Goal: Communication & Community: Answer question/provide support

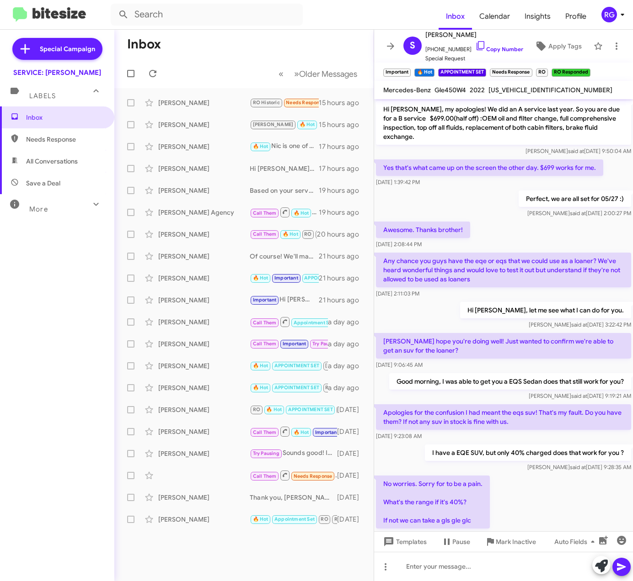
scroll to position [335, 0]
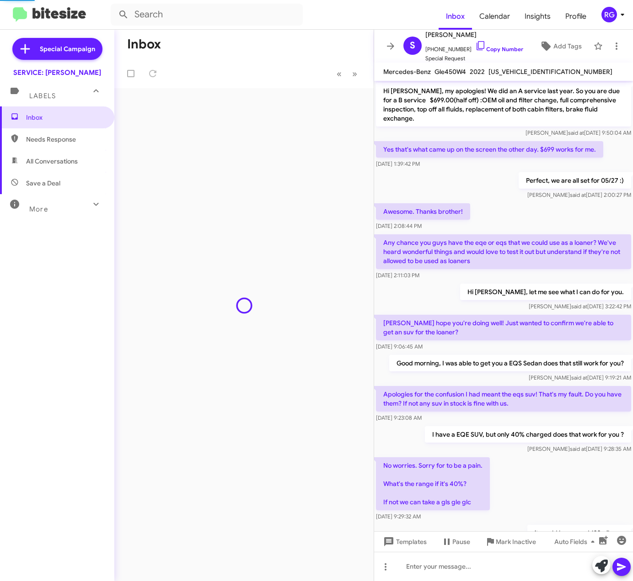
scroll to position [317, 0]
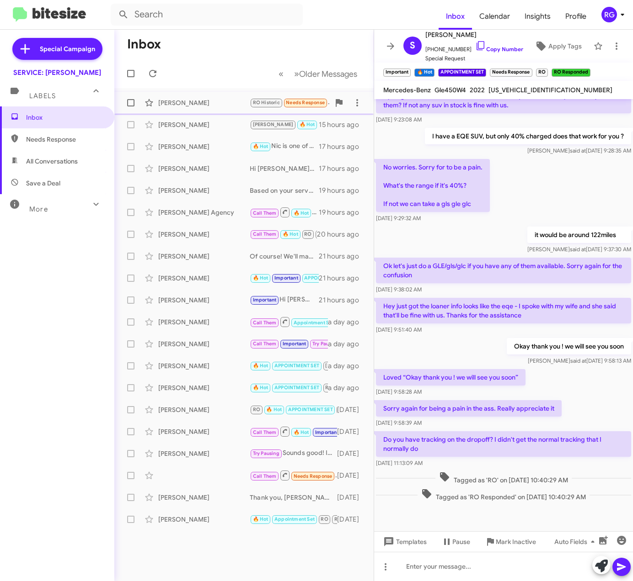
click at [215, 94] on div "Nicole Elliott RO Historic Needs Response Hi - usually a message pops up in the…" at bounding box center [244, 103] width 245 height 18
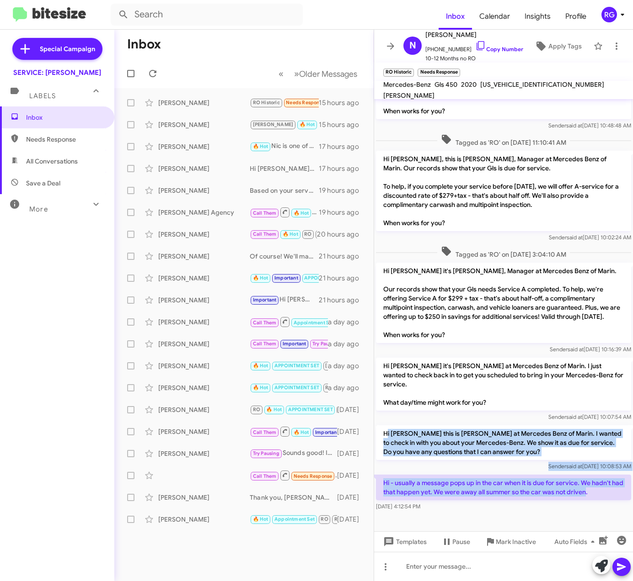
drag, startPoint x: 598, startPoint y: 496, endPoint x: 399, endPoint y: 440, distance: 207.6
click at [390, 434] on div "Hi Nicole, this is Omar Ibrahimi, Manager at Mercedes Benz of Marin. Our record…" at bounding box center [503, 279] width 259 height 467
click at [597, 489] on p "Hi - usually a message pops up in the car when it is due for service. We hadn't…" at bounding box center [503, 488] width 255 height 26
drag, startPoint x: 608, startPoint y: 495, endPoint x: 377, endPoint y: 427, distance: 240.5
click at [377, 427] on div "Hi Nicole, this is Omar Ibrahimi, Manager at Mercedes Benz of Marin. Our record…" at bounding box center [503, 279] width 259 height 467
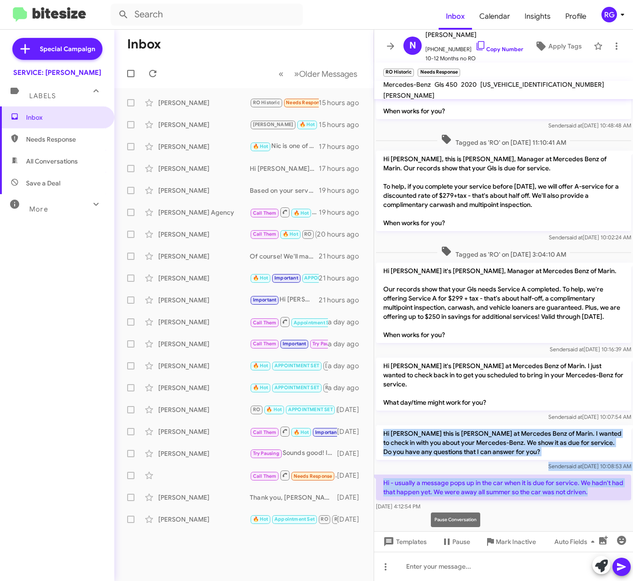
copy div "Hi Nicole this is Omar Ibrahimi at Mercedes Benz of Marin. I wanted to check in…"
click at [587, 475] on p "Hi - usually a message pops up in the car when it is due for service. We hadn't…" at bounding box center [503, 488] width 255 height 26
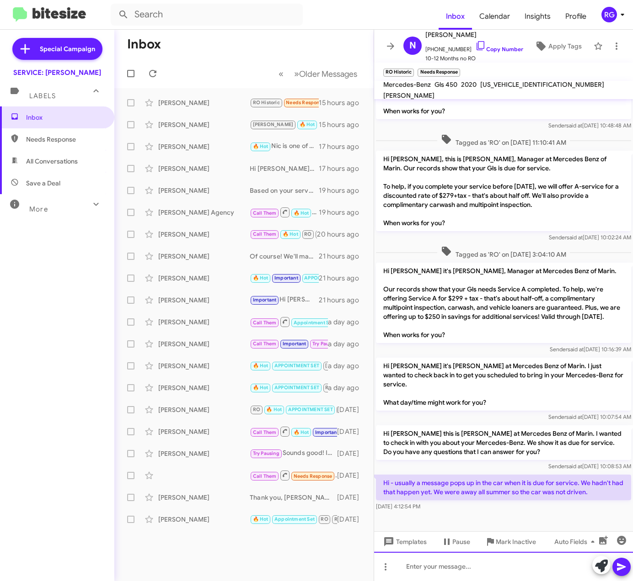
drag, startPoint x: 445, startPoint y: 567, endPoint x: 469, endPoint y: 575, distance: 25.4
click at [449, 569] on div at bounding box center [503, 566] width 259 height 29
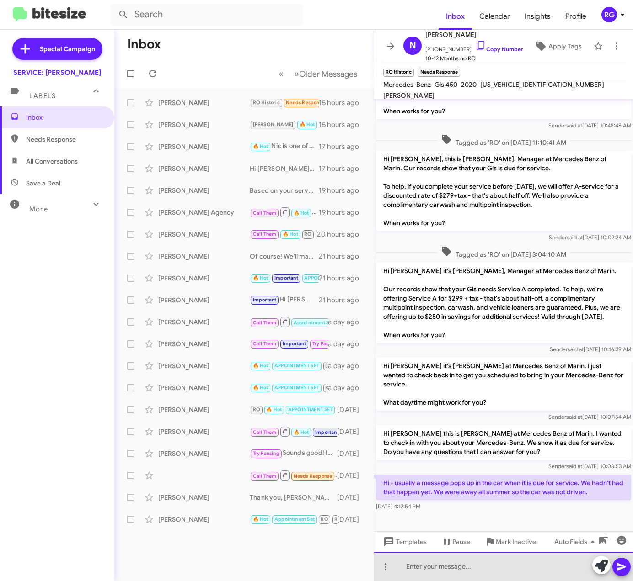
paste div
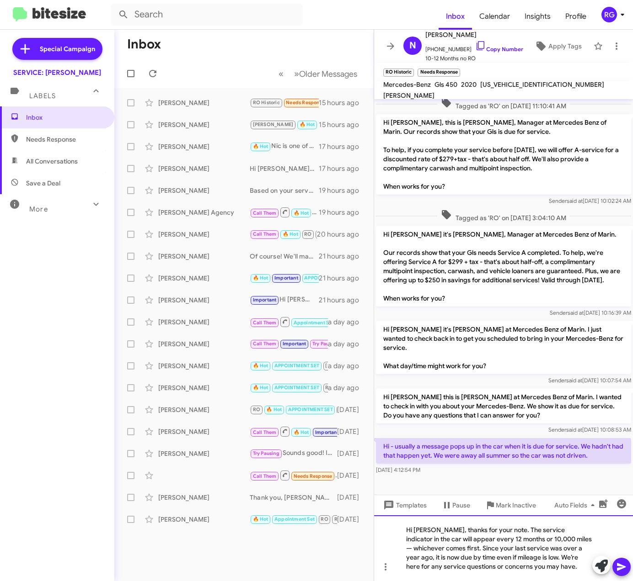
click at [545, 539] on div "Hi Nicole, thanks for your note. The service indicator in the car will appear e…" at bounding box center [503, 549] width 259 height 66
click at [511, 83] on mat-toolbar "Mercedes-Benz Gls 450 2020 4JGFF5KE7LA271307 LILIANA Y. GRIFFIS" at bounding box center [503, 90] width 259 height 18
click at [511, 82] on mat-toolbar "Mercedes-Benz Gls 450 2020 4JGFF5KE7LA271307 LILIANA Y. GRIFFIS" at bounding box center [503, 90] width 259 height 18
click at [513, 83] on mat-toolbar "Mercedes-Benz Gls 450 2020 4JGFF5KE7LA271307 LILIANA Y. GRIFFIS" at bounding box center [503, 90] width 259 height 18
click at [515, 88] on span "4JGFF5KE7LA271307" at bounding box center [542, 84] width 124 height 8
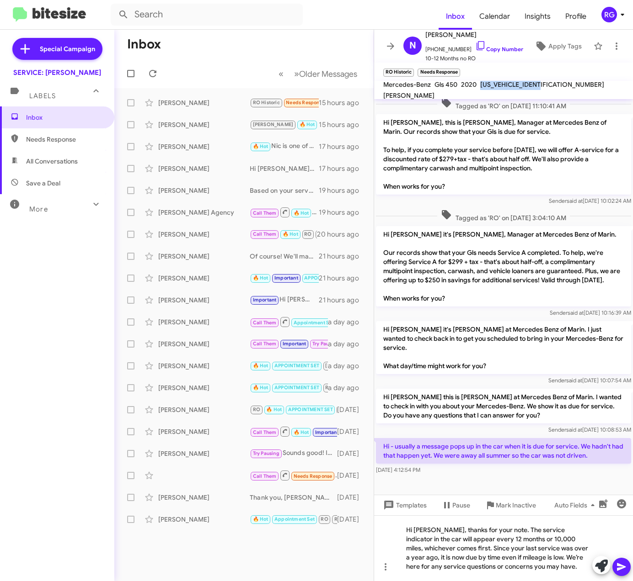
click at [515, 88] on span "4JGFF5KE7LA271307" at bounding box center [542, 84] width 124 height 8
copy span "4JGFF5KE7LA271307"
click at [514, 565] on div "Hi Nicole, thanks for your note. The service indicator in the car will appear e…" at bounding box center [503, 549] width 259 height 66
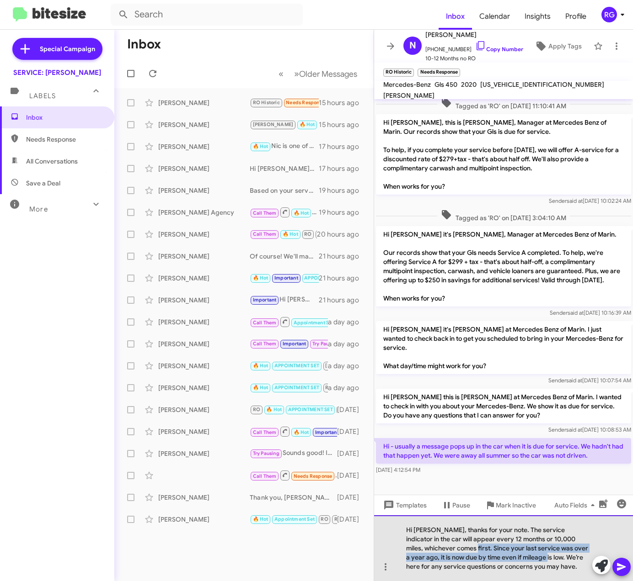
drag, startPoint x: 421, startPoint y: 551, endPoint x: 493, endPoint y: 557, distance: 72.5
click at [493, 557] on div "Hi Nicole, thanks for your note. The service indicator in the car will appear e…" at bounding box center [503, 549] width 259 height 66
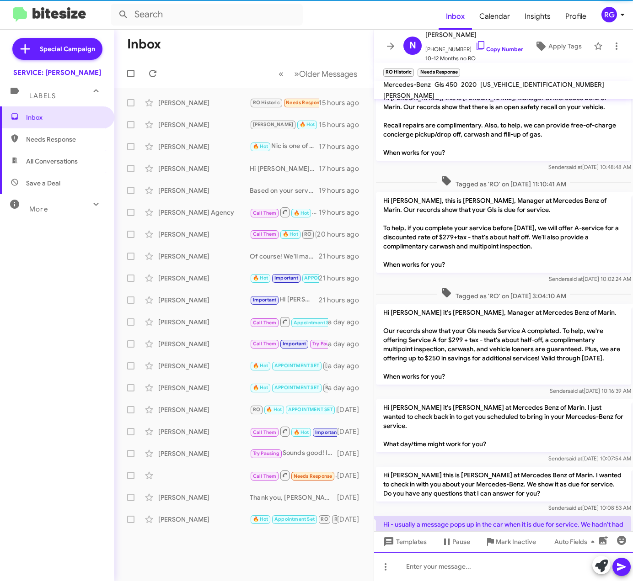
scroll to position [105, 0]
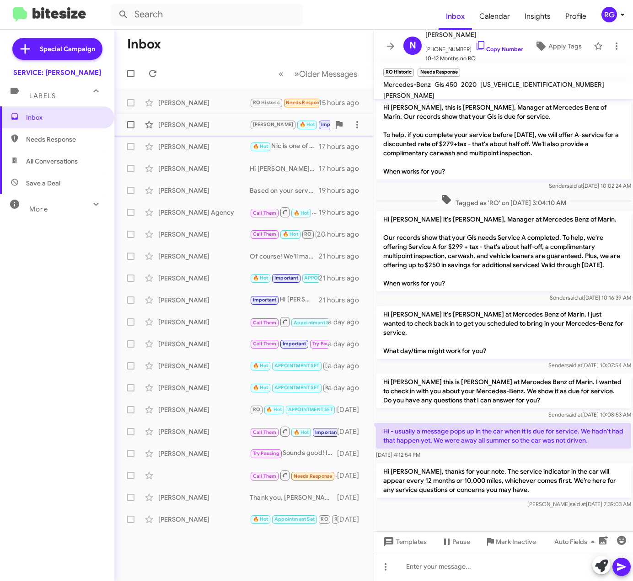
click at [246, 134] on span "Sarah Aghassi JUDITH 🔥 Hot Important Appointment Set Needs Response Hi, it's pa…" at bounding box center [243, 125] width 259 height 22
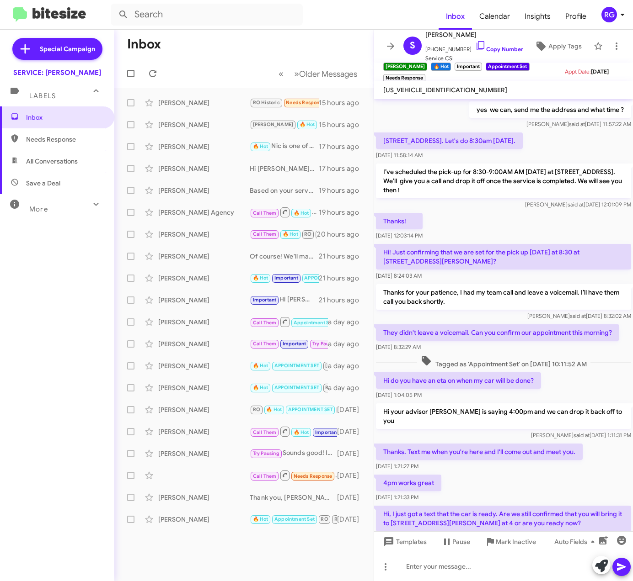
scroll to position [402, 0]
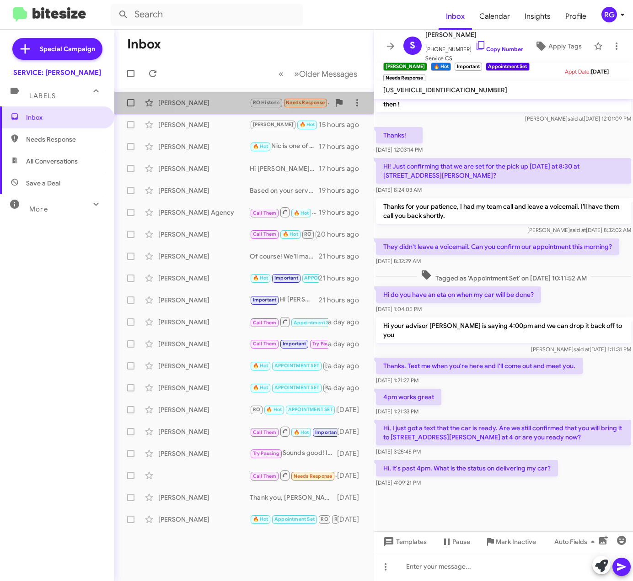
drag, startPoint x: 215, startPoint y: 102, endPoint x: 210, endPoint y: 108, distance: 7.5
click at [214, 102] on div "[PERSON_NAME]" at bounding box center [203, 102] width 91 height 9
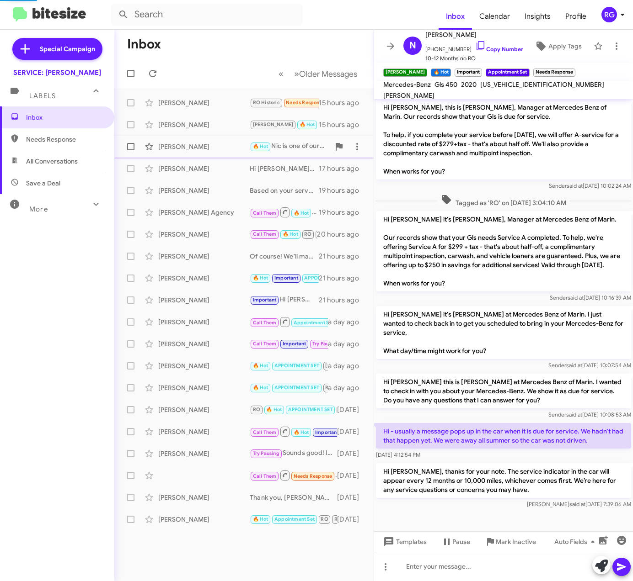
scroll to position [105, 0]
click at [68, 355] on div "Inbox Needs Response All Conversations Save a Deal More Important 🔥 Hot Appoint…" at bounding box center [57, 281] width 114 height 349
click at [572, 488] on p "Hi Nicole, thanks for your note. The service indicator in the car will appear e…" at bounding box center [503, 481] width 255 height 35
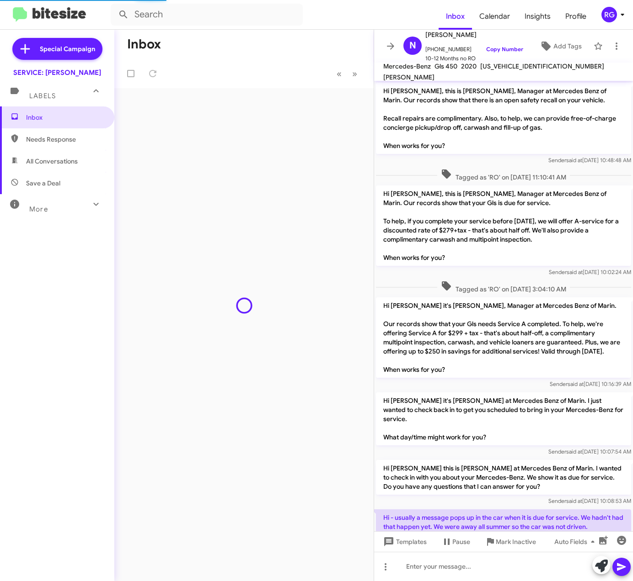
scroll to position [87, 0]
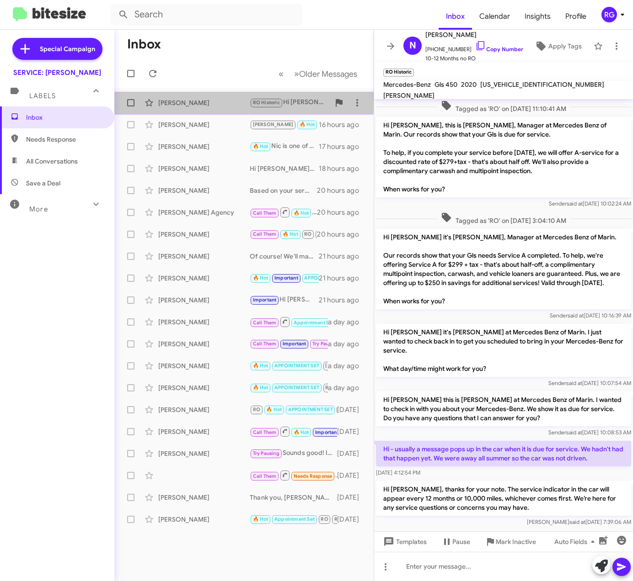
click at [229, 107] on div "Nicole Elliott RO Historic Hi Nicole, thanks for your note. The service indicat…" at bounding box center [244, 103] width 245 height 18
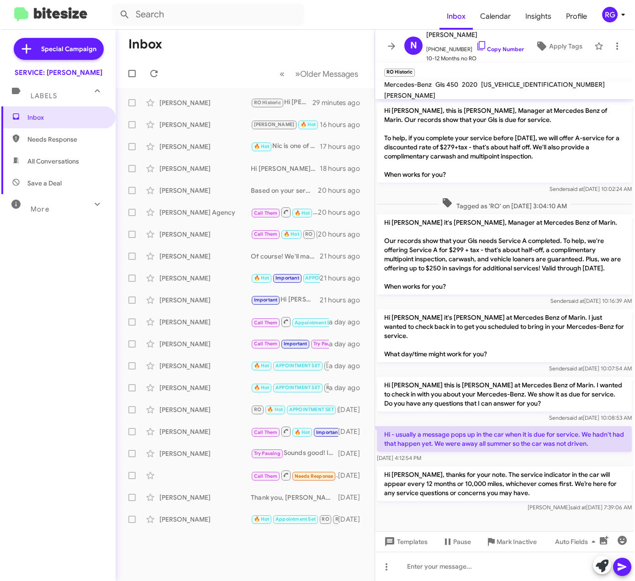
scroll to position [105, 0]
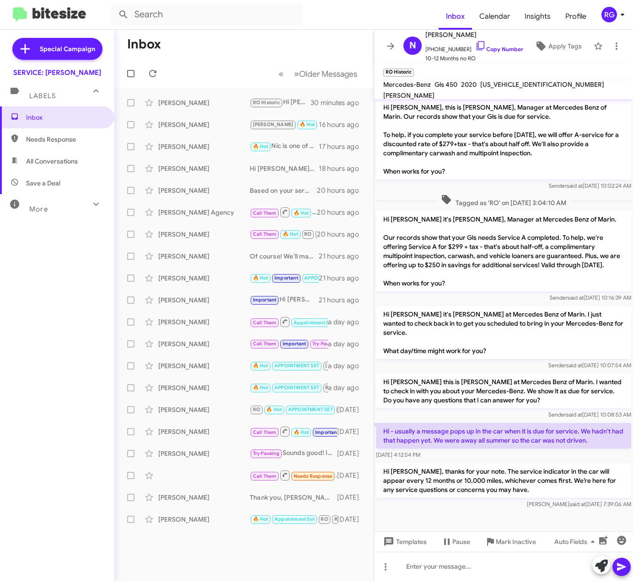
click at [374, 20] on form at bounding box center [275, 15] width 328 height 22
drag, startPoint x: 24, startPoint y: 394, endPoint x: -120, endPoint y: 556, distance: 217.0
click at [0, 556] on html "Inbox Calendar Insights Profile RG Special Campaign SERVICE: Mercedes Marin Lab…" at bounding box center [316, 290] width 633 height 581
click at [36, 394] on div "Inbox Needs Response All Conversations Save a Deal More Important 🔥 Hot Appoint…" at bounding box center [57, 281] width 114 height 349
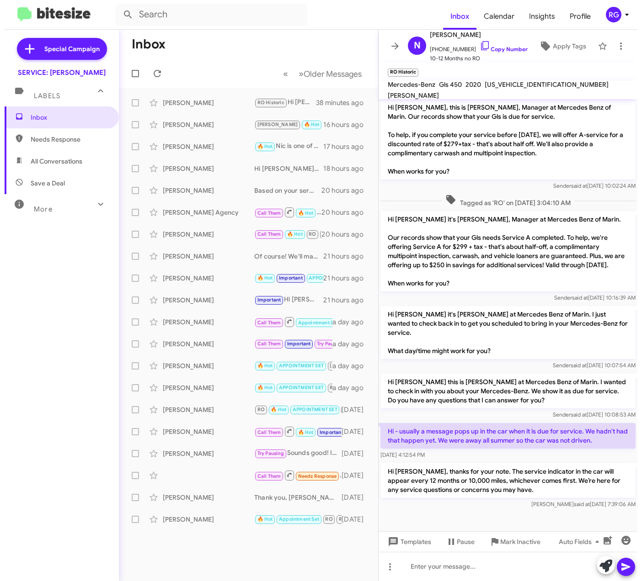
scroll to position [96, 0]
